Goal: Check status

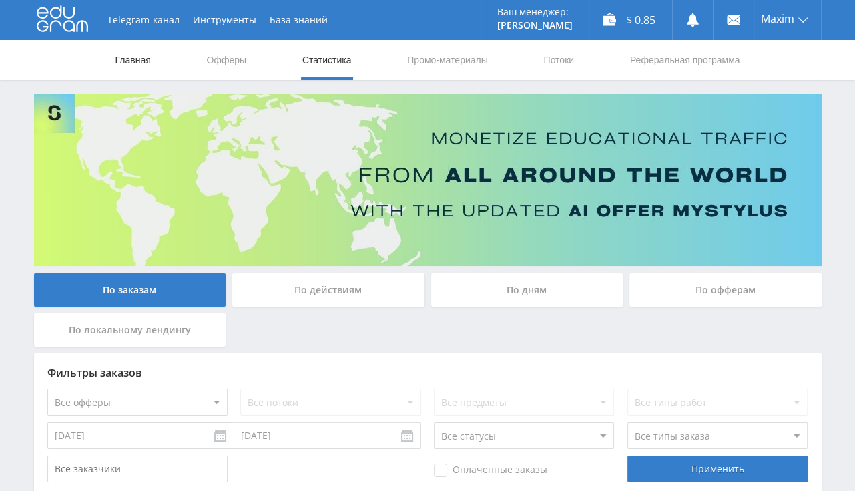
click at [147, 59] on link "Главная" at bounding box center [133, 60] width 38 height 40
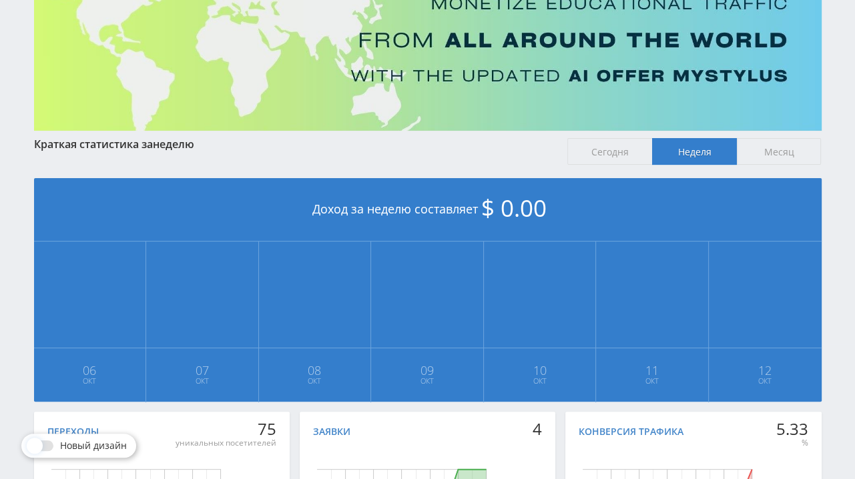
scroll to position [312, 0]
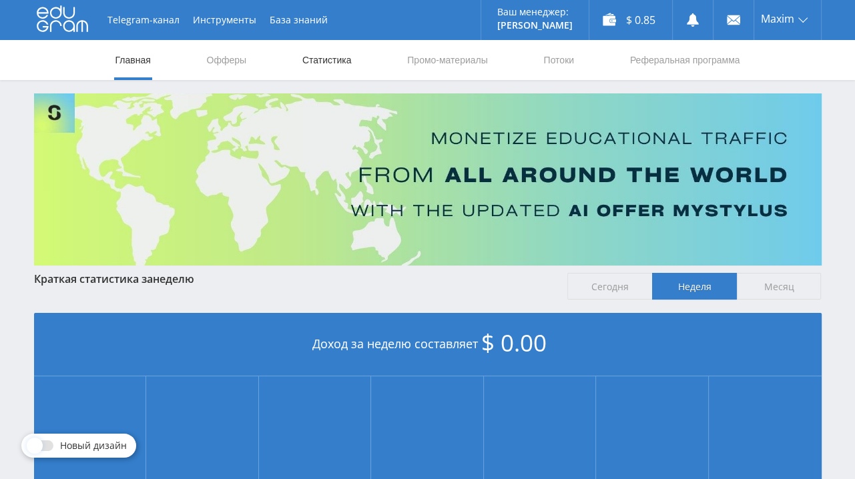
click at [316, 65] on link "Статистика" at bounding box center [327, 60] width 52 height 40
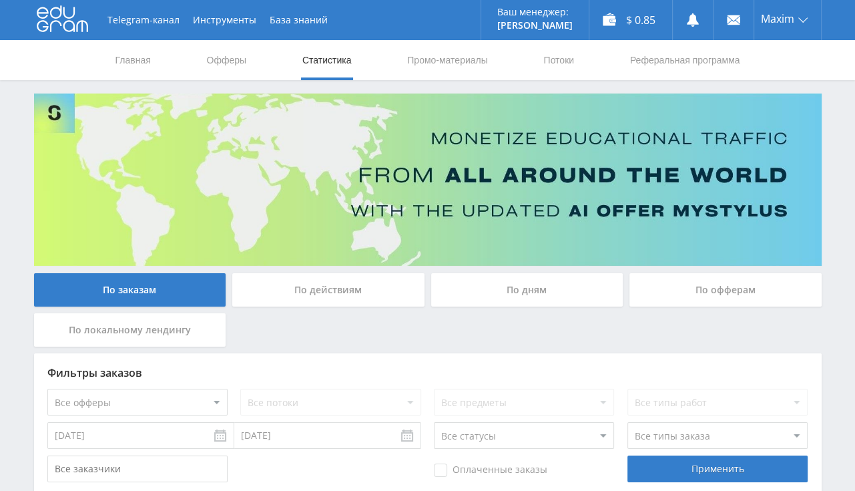
scroll to position [282, 0]
